Goal: Answer question/provide support

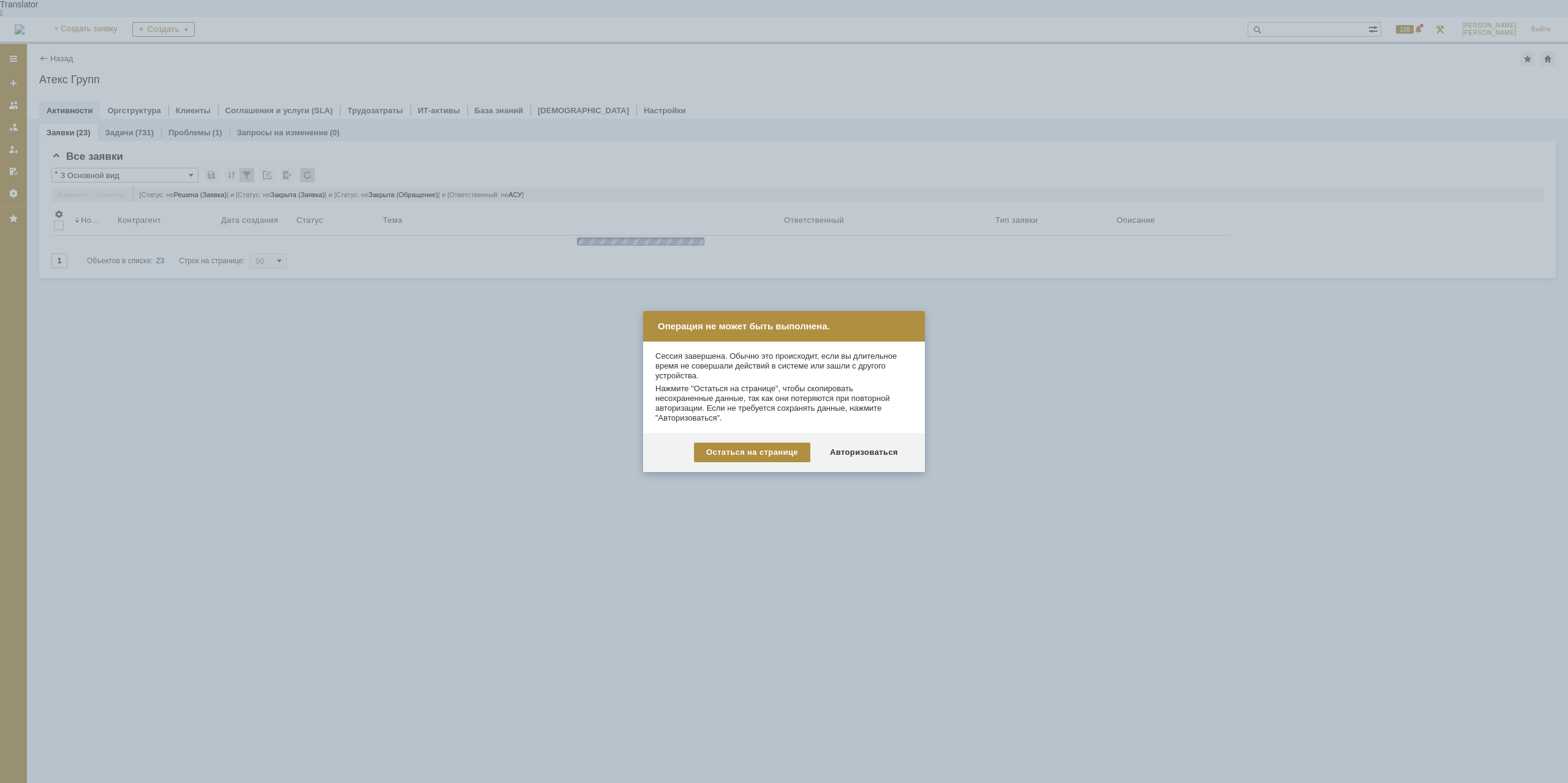
click at [864, 446] on div "Авторизоваться" at bounding box center [864, 452] width 93 height 20
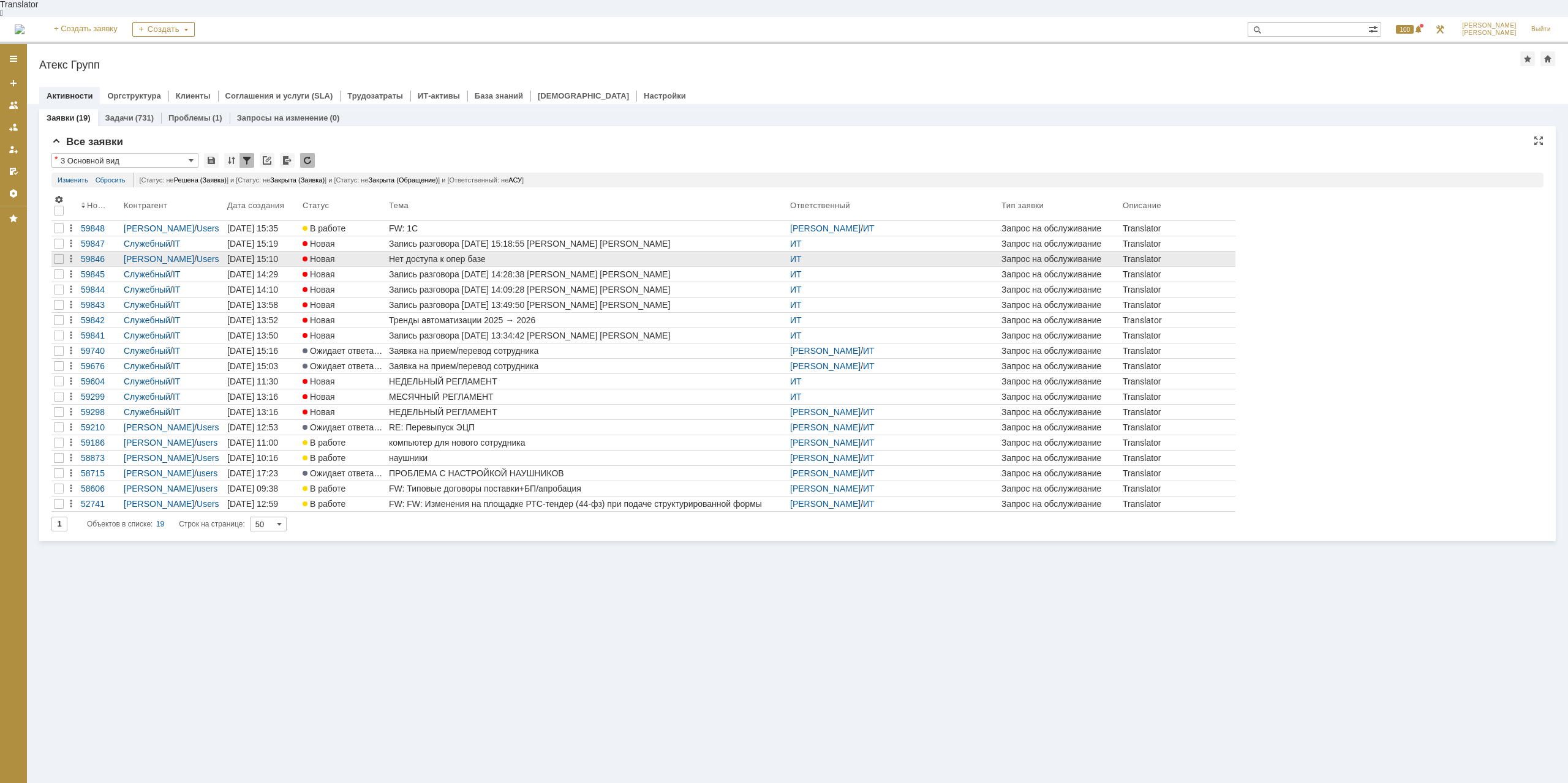
click at [460, 254] on div "Нет доступа к опер базе" at bounding box center [587, 259] width 396 height 10
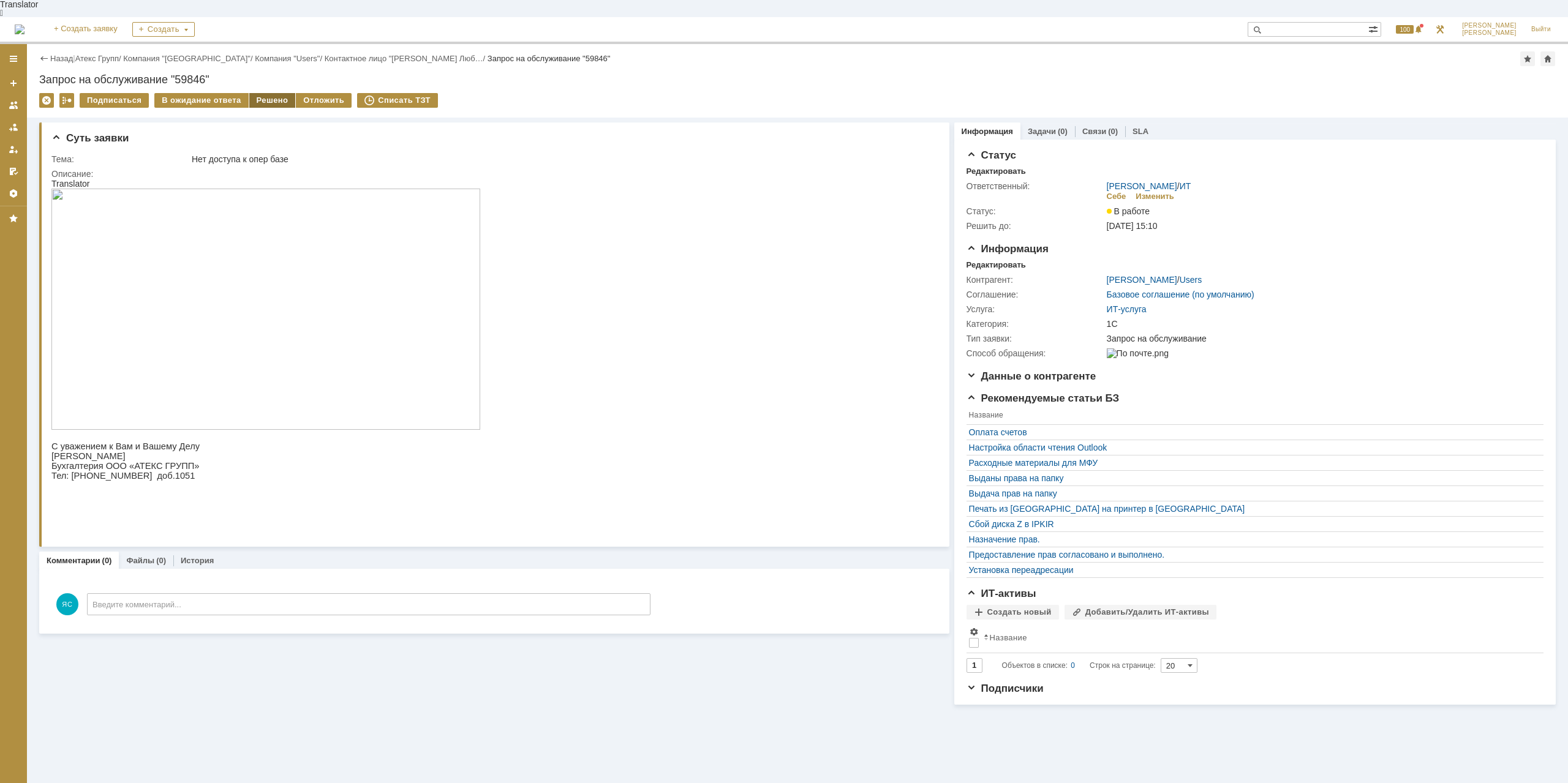
click at [267, 93] on div "Решено" at bounding box center [272, 100] width 46 height 14
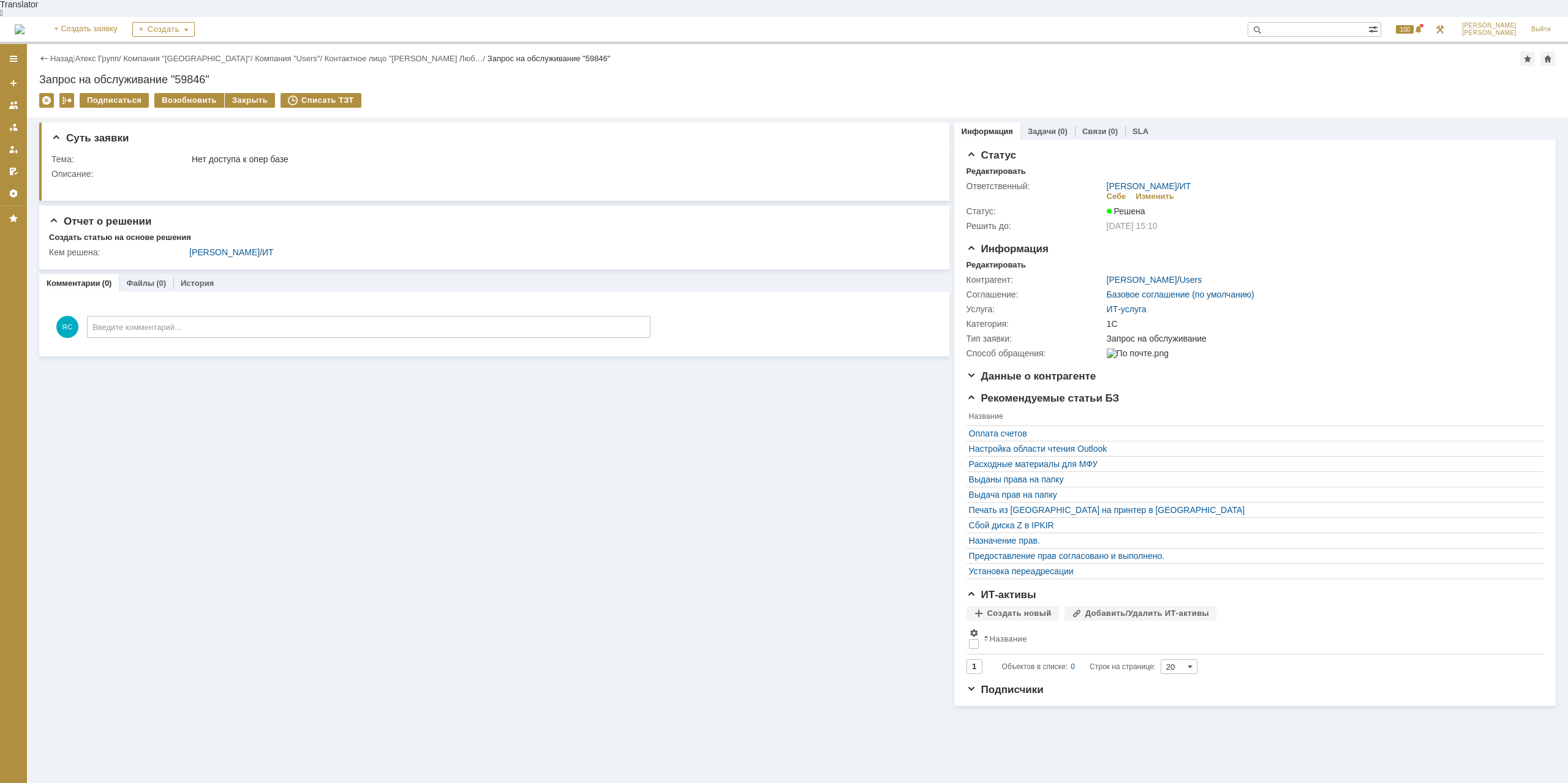
click at [110, 52] on div "Назад | Атекс Групп / Компания "Moscow" / Компания "Users" / Контактное лицо "Ш…" at bounding box center [797, 59] width 1516 height 14
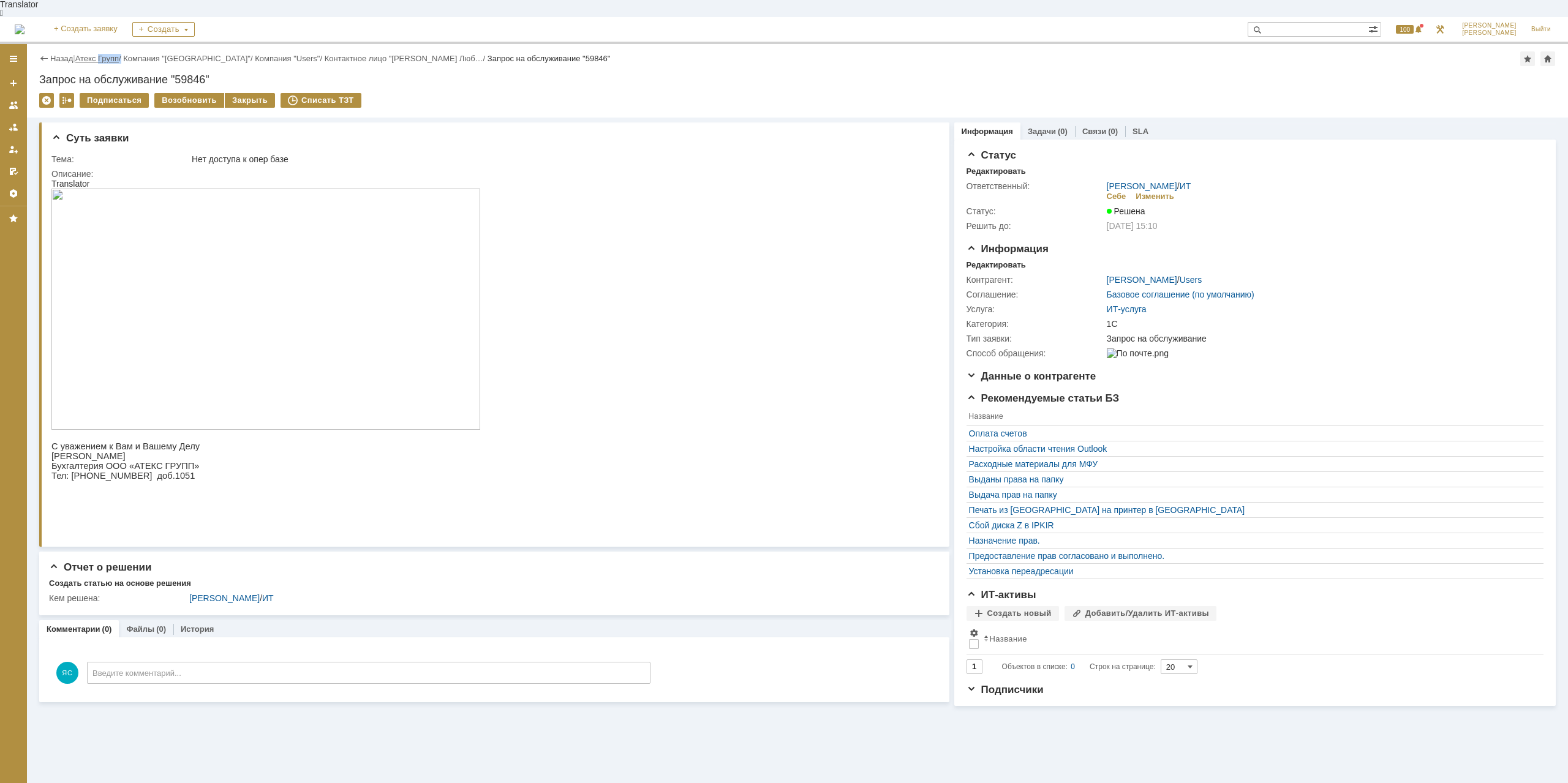
click at [109, 52] on div "Назад | Атекс Групп / Компания "Moscow" / Компания "Users" / Контактное лицо "Ш…" at bounding box center [797, 59] width 1516 height 14
click at [106, 52] on div "Назад | Атекс Групп / Компания "Moscow" / Компания "Users" / Контактное лицо "Ш…" at bounding box center [797, 59] width 1516 height 14
click at [106, 54] on link "Атекс Групп" at bounding box center [96, 58] width 44 height 9
